Goal: Information Seeking & Learning: Understand process/instructions

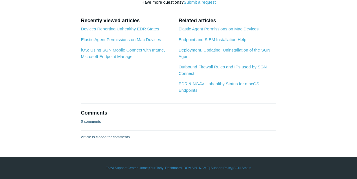
scroll to position [2098, 0]
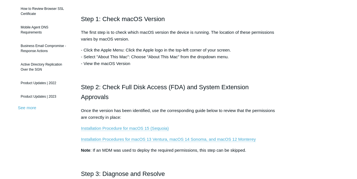
scroll to position [131, 0]
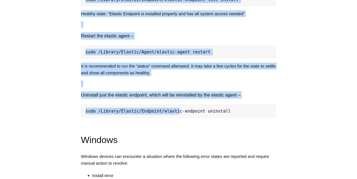
scroll to position [695, 0]
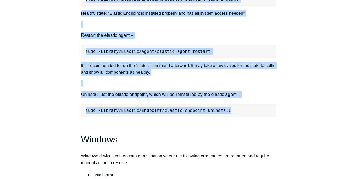
drag, startPoint x: 80, startPoint y: 23, endPoint x: 221, endPoint y: 103, distance: 161.9
copy div "If the error state reported is any of the following: You must enable the Mac sy…"
